Goal: Navigation & Orientation: Find specific page/section

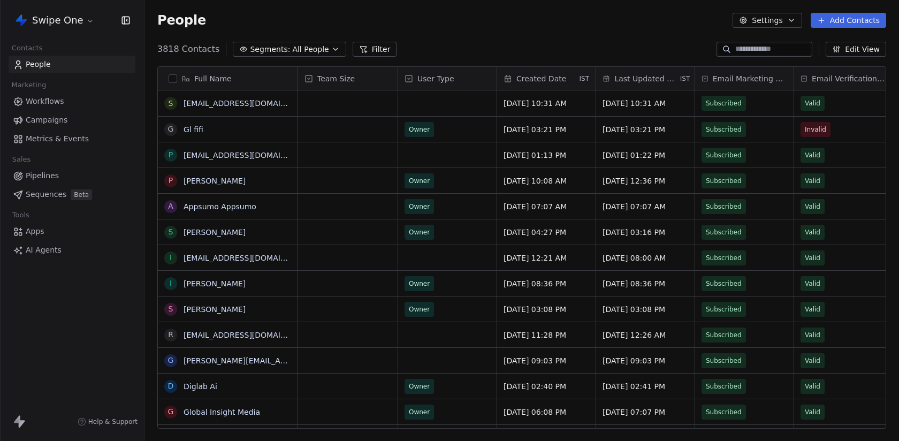
scroll to position [388, 754]
click at [63, 98] on link "Workflows" at bounding box center [72, 102] width 127 height 18
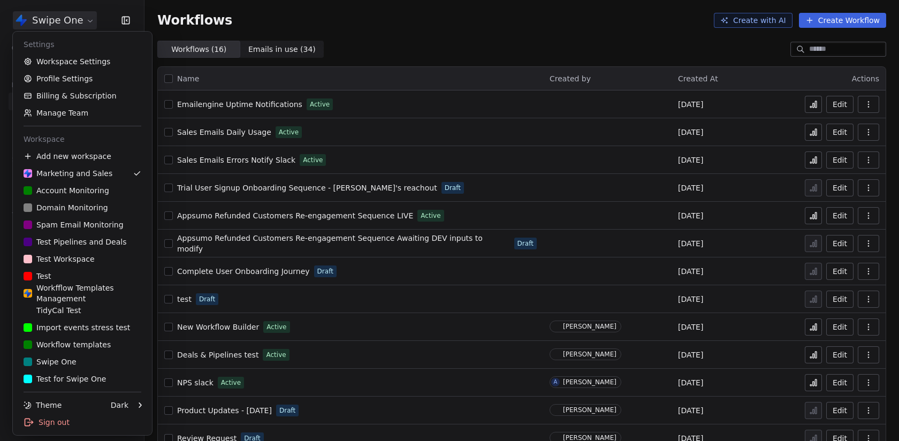
click at [61, 18] on html "Swipe One Contacts People Marketing Workflows Campaigns Metrics & Events Sales …" at bounding box center [449, 220] width 899 height 441
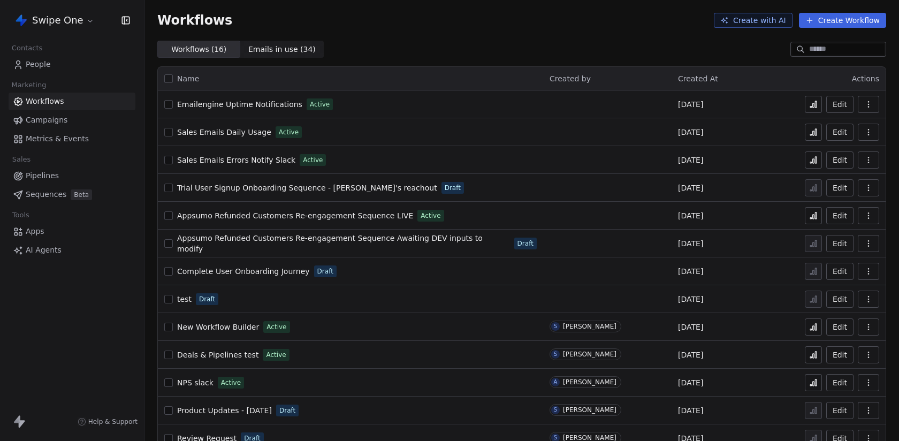
click at [216, 133] on span "Sales Emails Daily Usage" at bounding box center [224, 132] width 94 height 9
click at [227, 164] on span "Sales Emails Errors Notify Slack" at bounding box center [236, 160] width 118 height 9
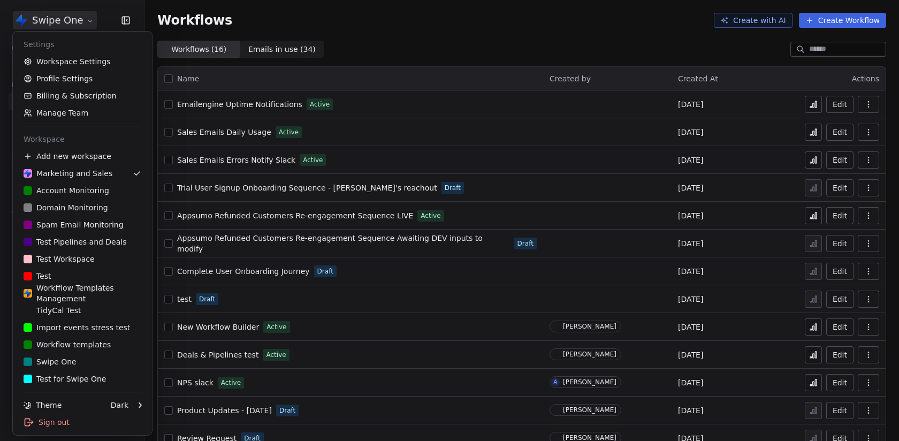
click at [52, 26] on html "Swipe One Contacts People Marketing Workflows Campaigns Metrics & Events Sales …" at bounding box center [449, 220] width 899 height 441
click at [57, 28] on html "Swipe One Contacts People Marketing Workflows Campaigns Metrics & Events Sales …" at bounding box center [449, 220] width 899 height 441
